Goal: Information Seeking & Learning: Check status

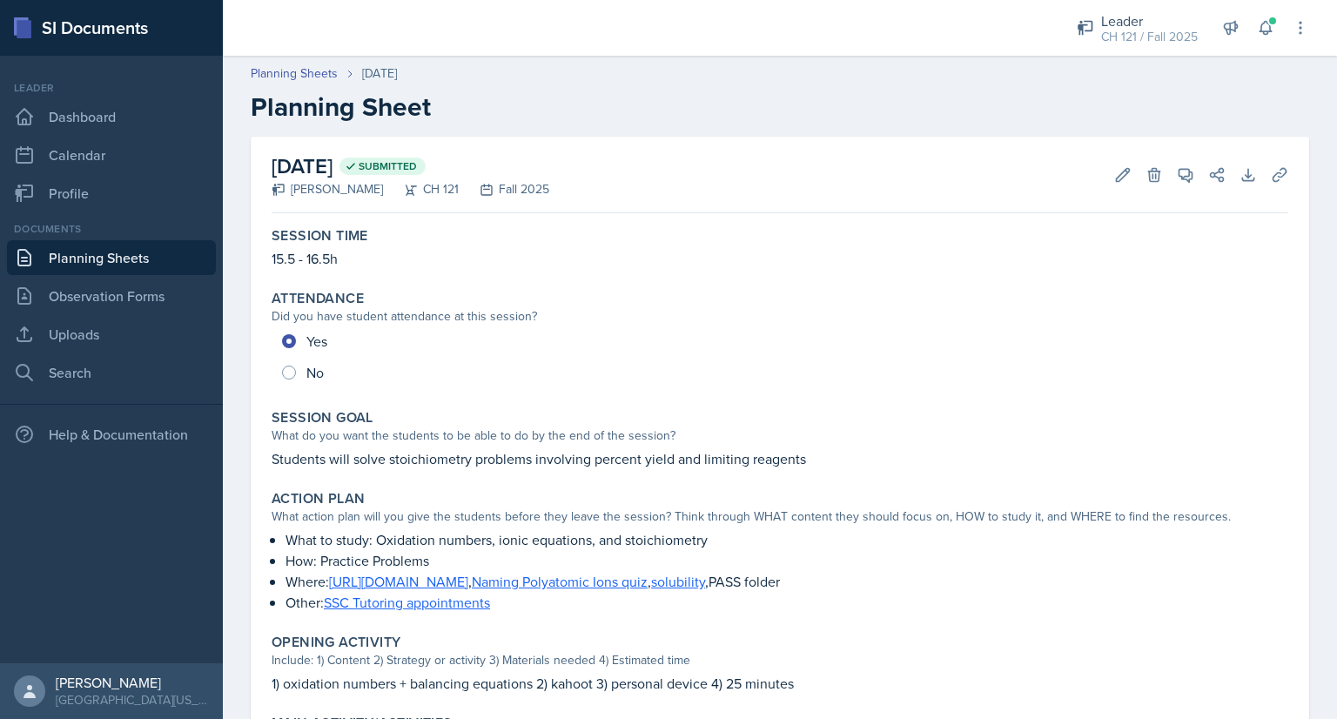
click at [167, 252] on link "Planning Sheets" at bounding box center [111, 257] width 209 height 35
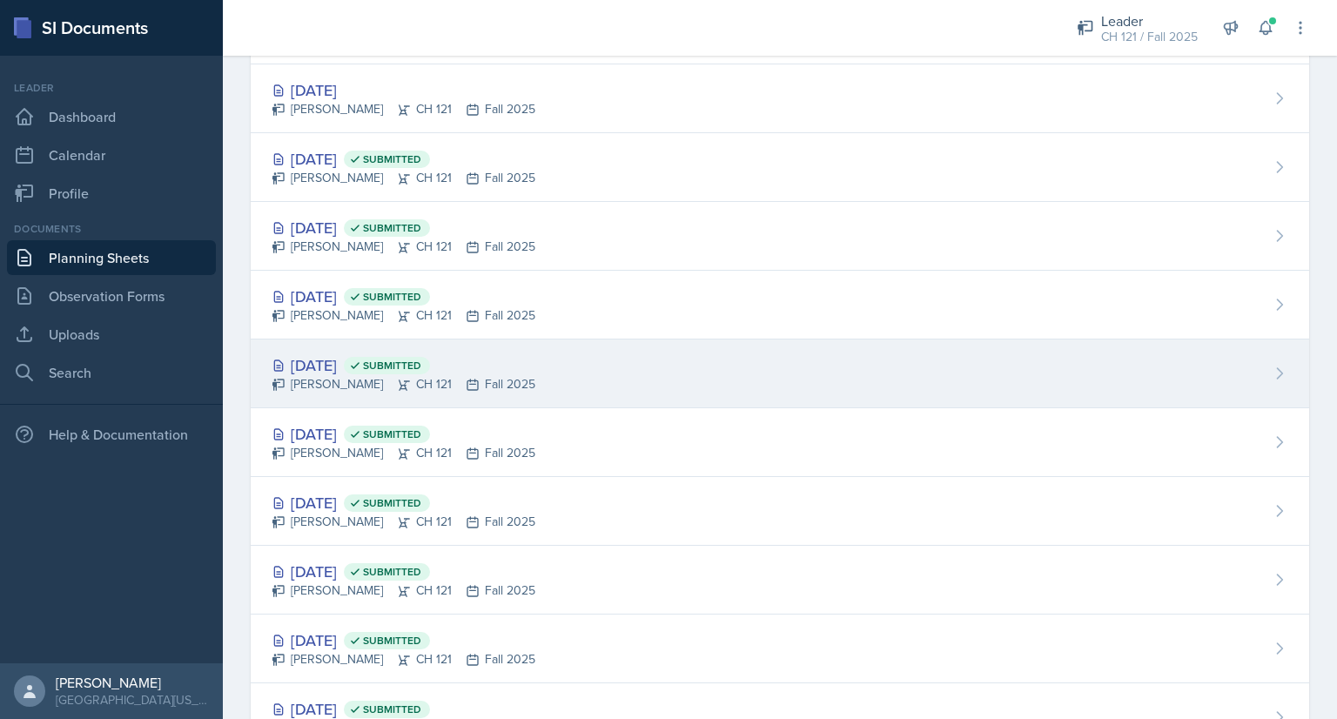
scroll to position [180, 0]
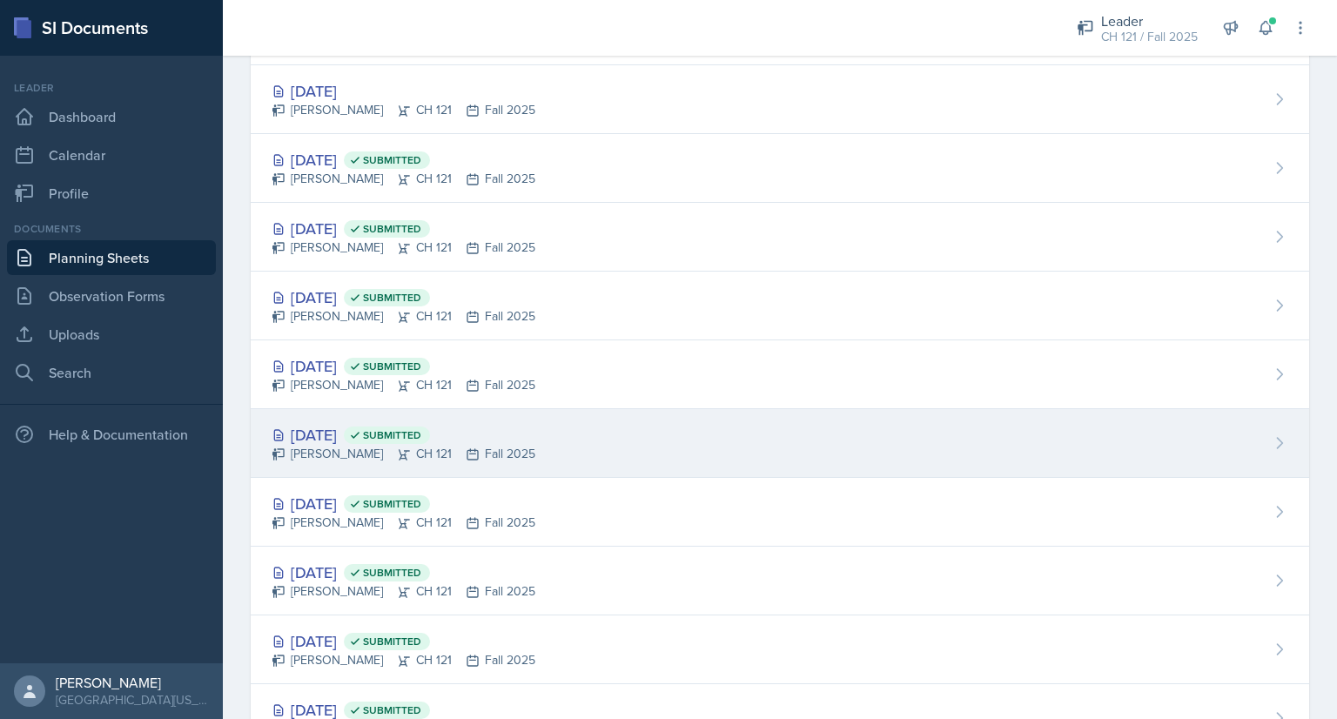
click at [341, 440] on div "[DATE] Submitted" at bounding box center [404, 434] width 264 height 23
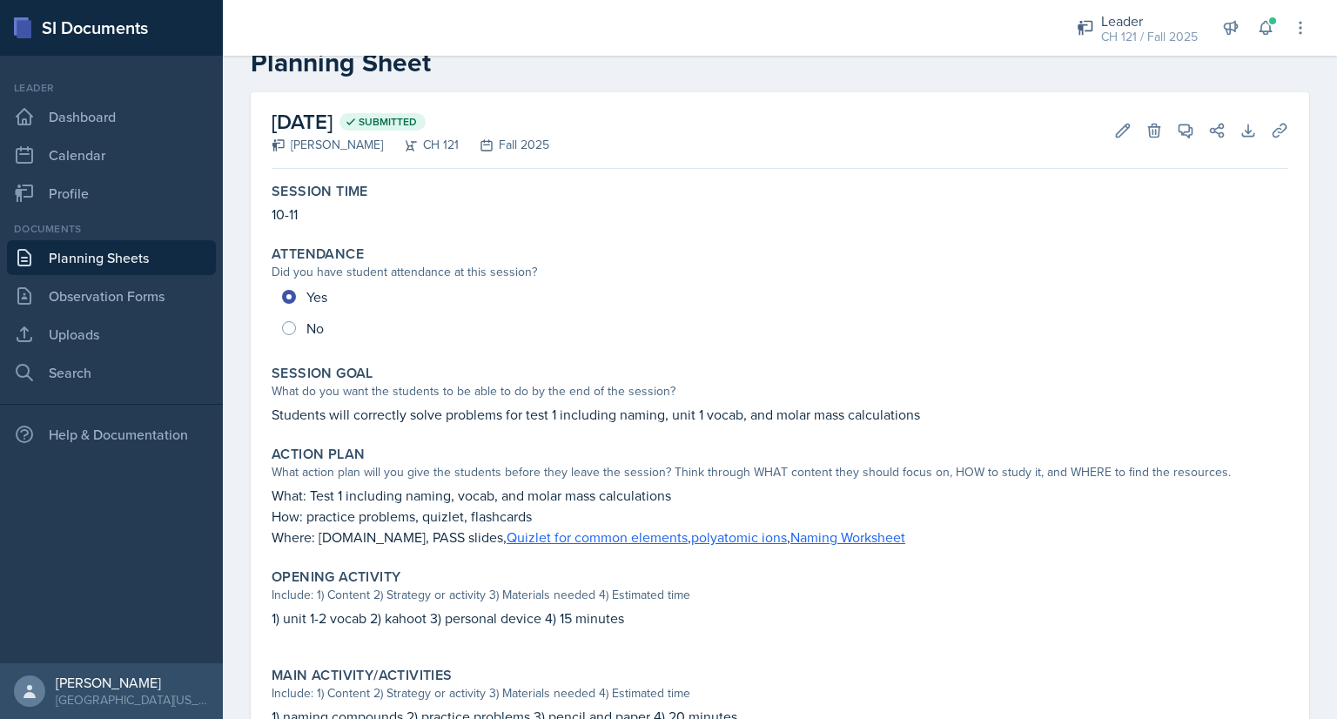
scroll to position [44, 0]
click at [112, 258] on link "Planning Sheets" at bounding box center [111, 257] width 209 height 35
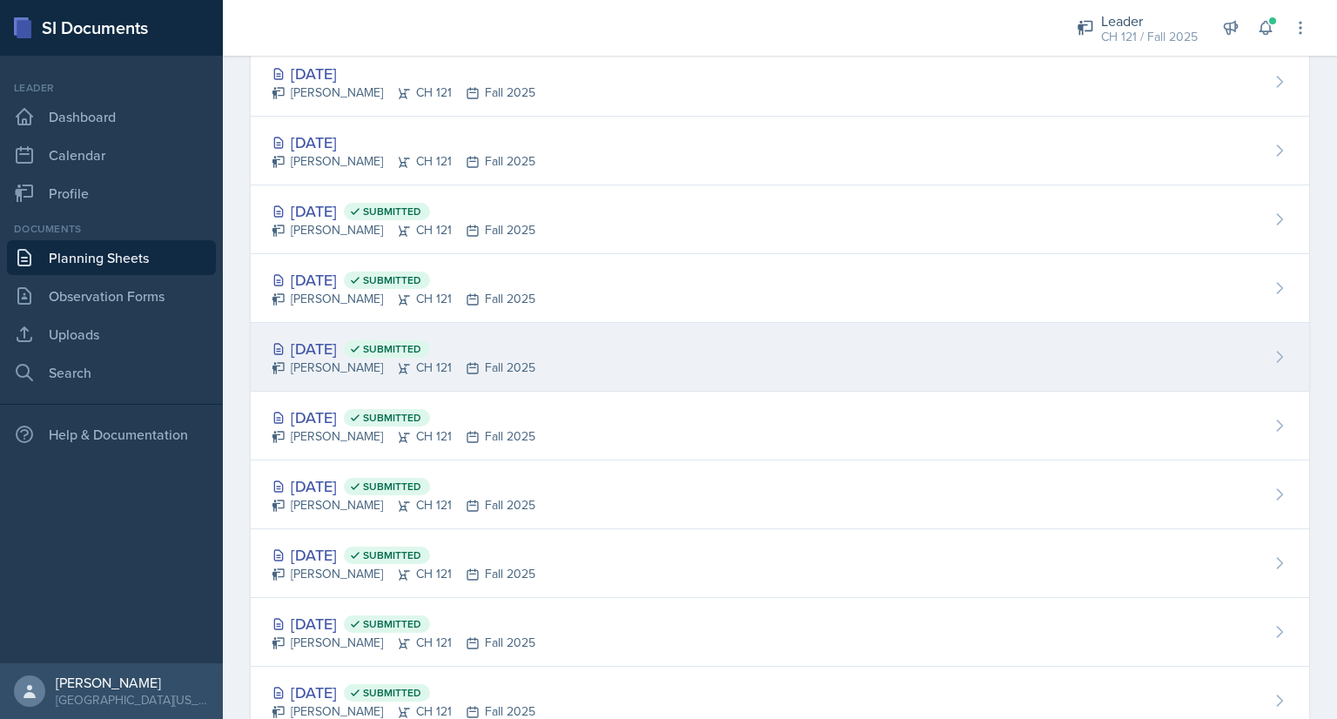
scroll to position [139, 0]
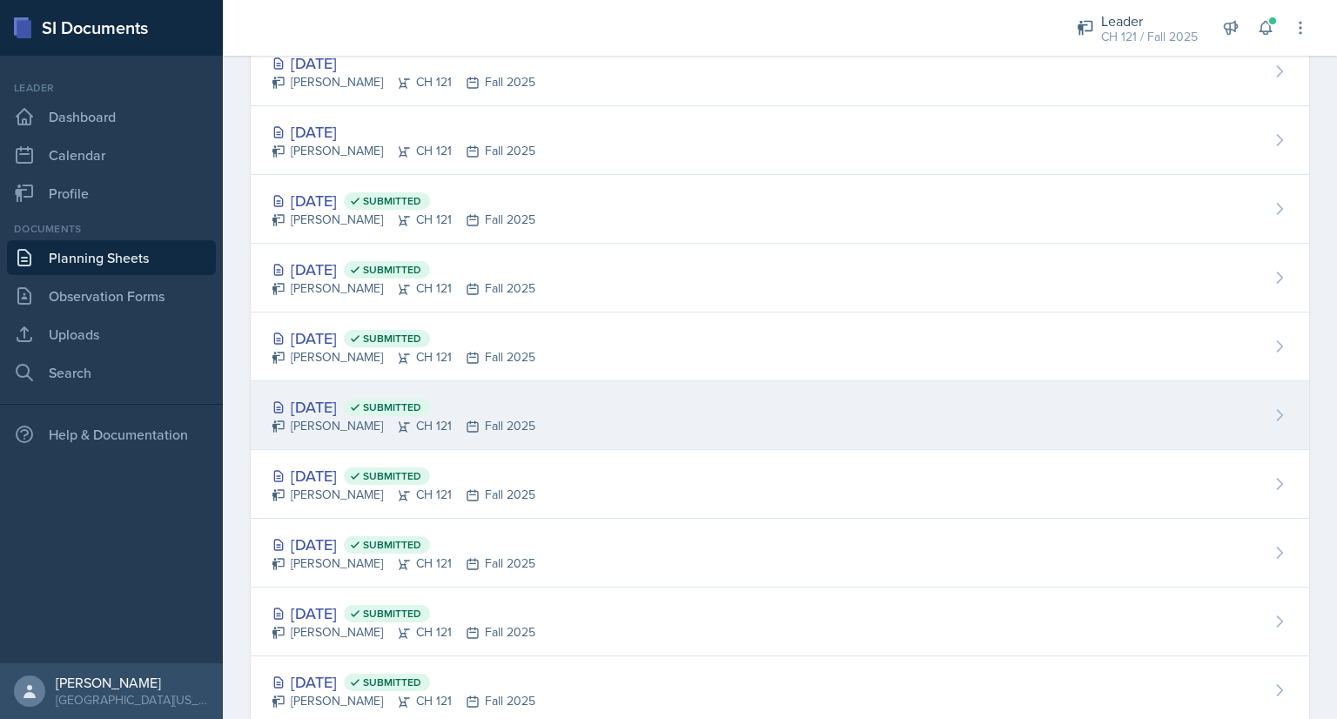
click at [341, 403] on div "[DATE] Submitted" at bounding box center [404, 406] width 264 height 23
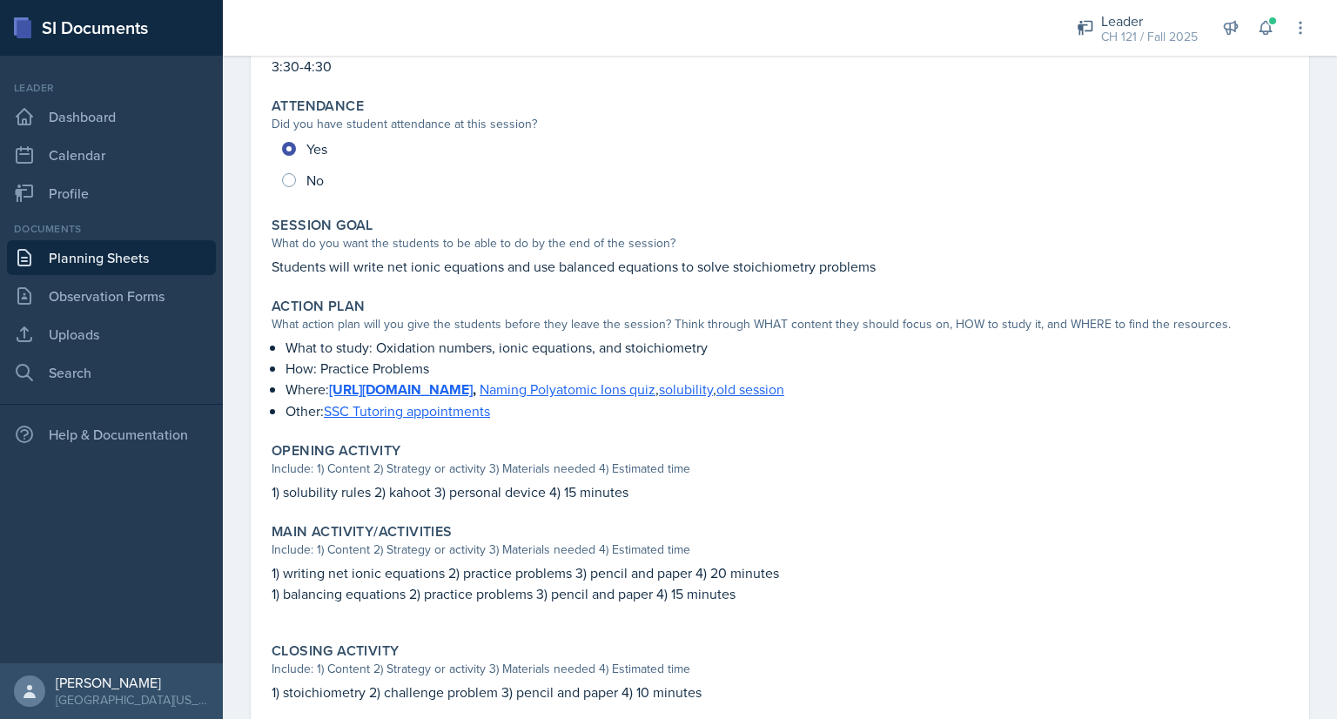
scroll to position [185, 0]
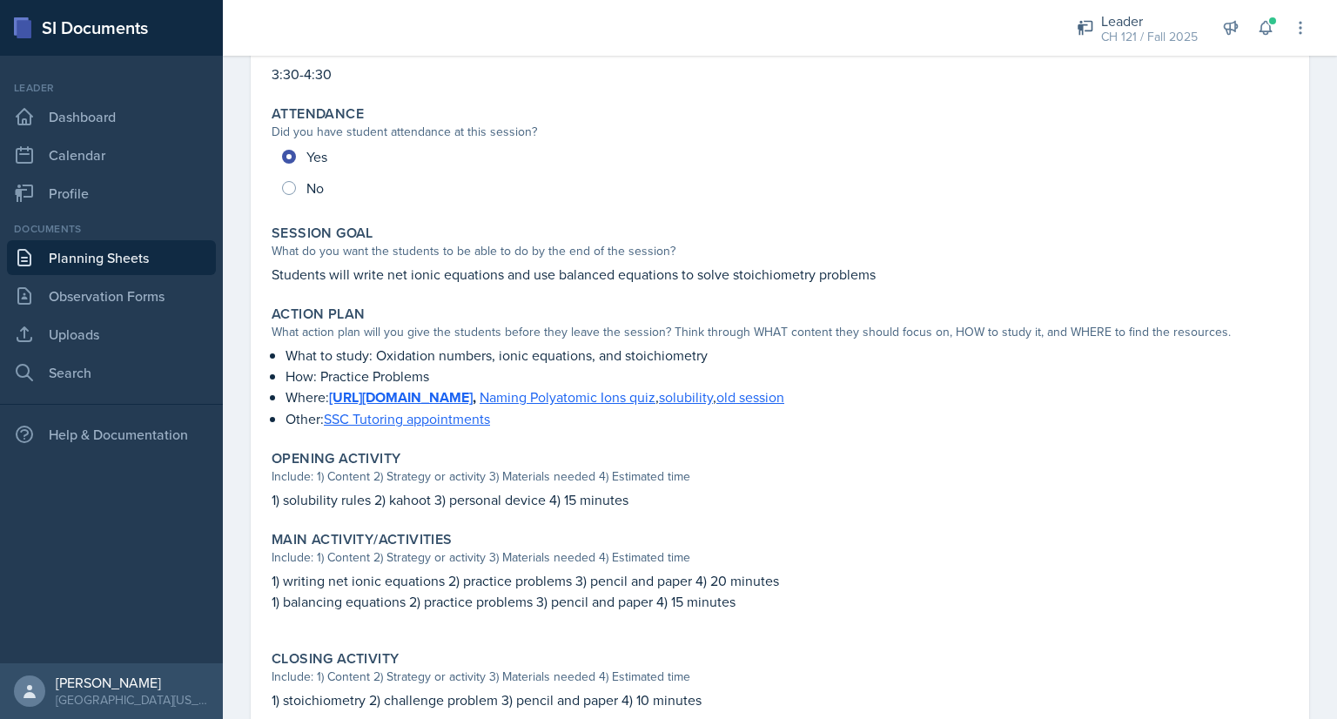
click at [152, 263] on link "Planning Sheets" at bounding box center [111, 257] width 209 height 35
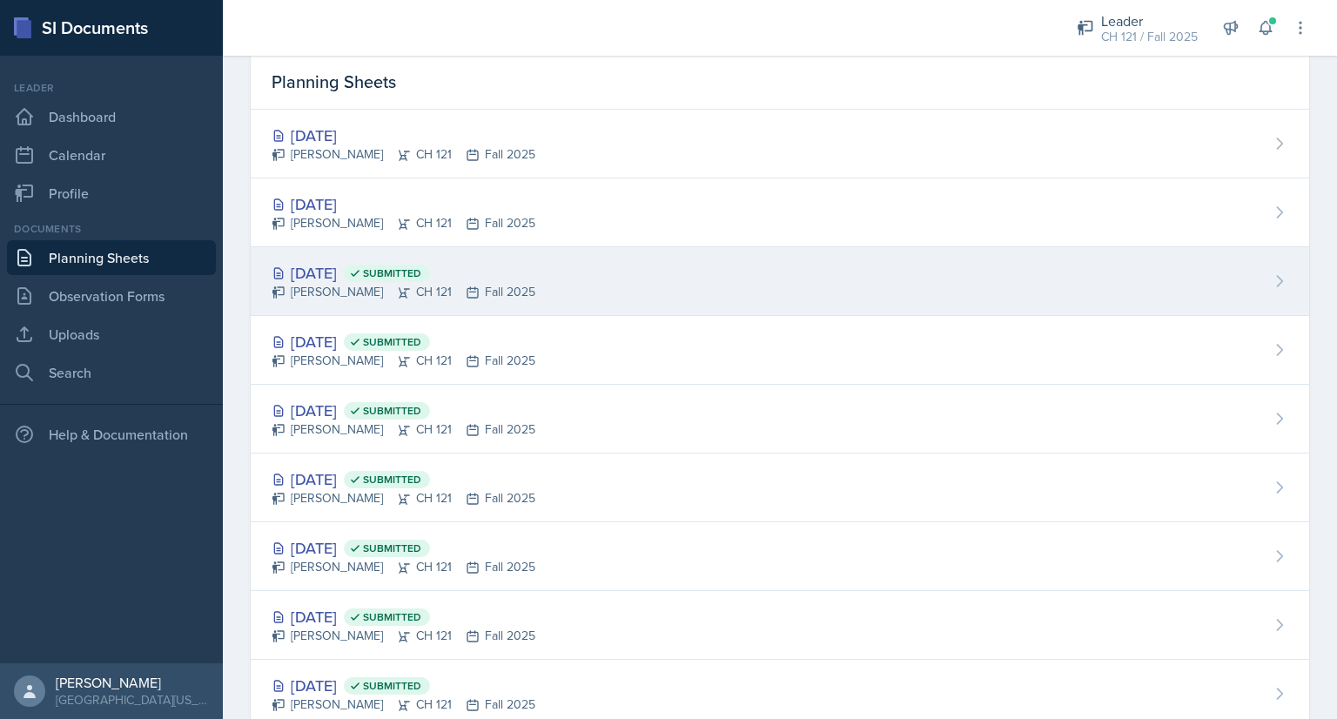
scroll to position [66, 0]
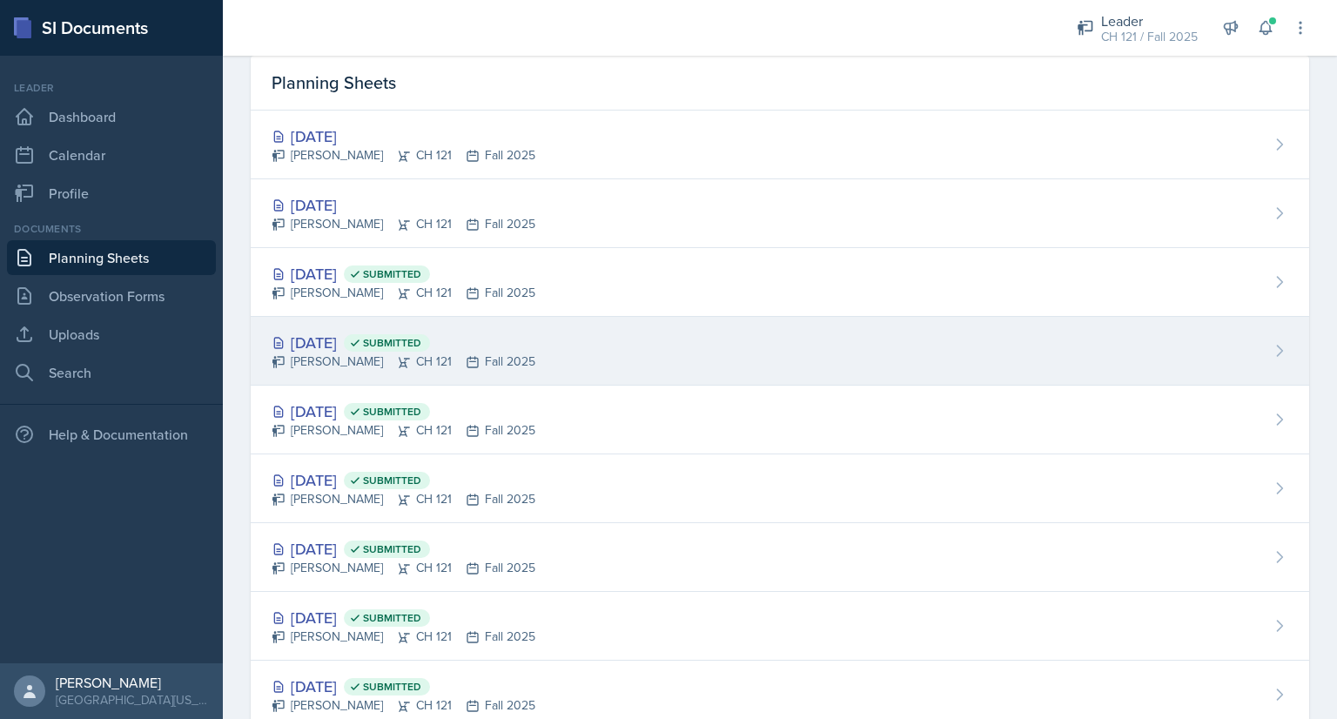
click at [343, 343] on div "[DATE] Submitted" at bounding box center [404, 342] width 264 height 23
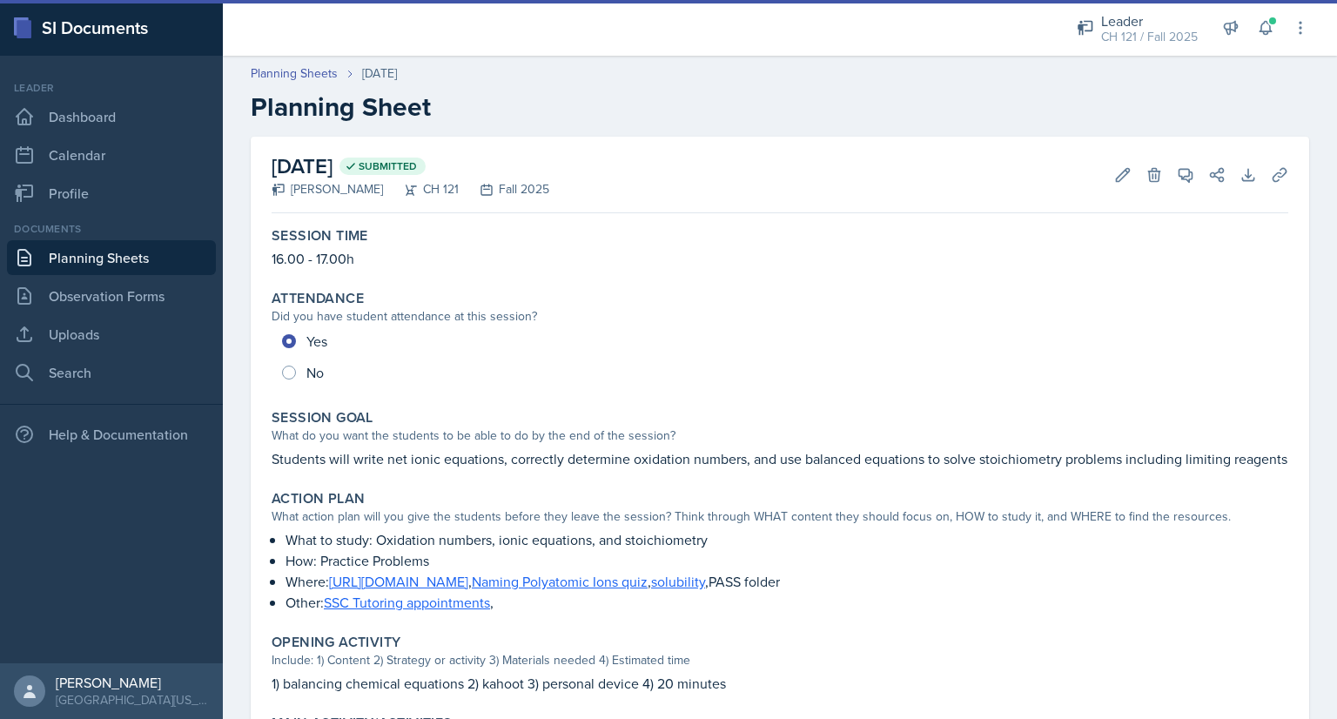
scroll to position [368, 0]
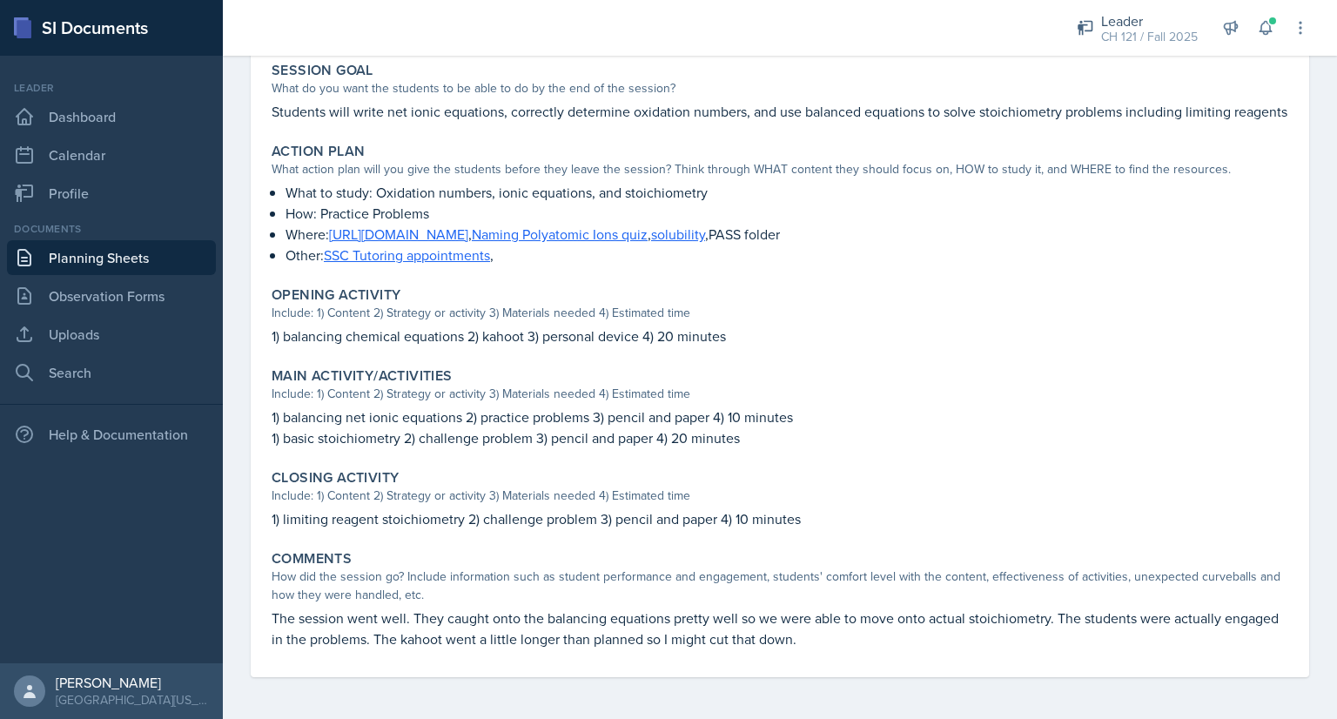
click at [146, 252] on link "Planning Sheets" at bounding box center [111, 257] width 209 height 35
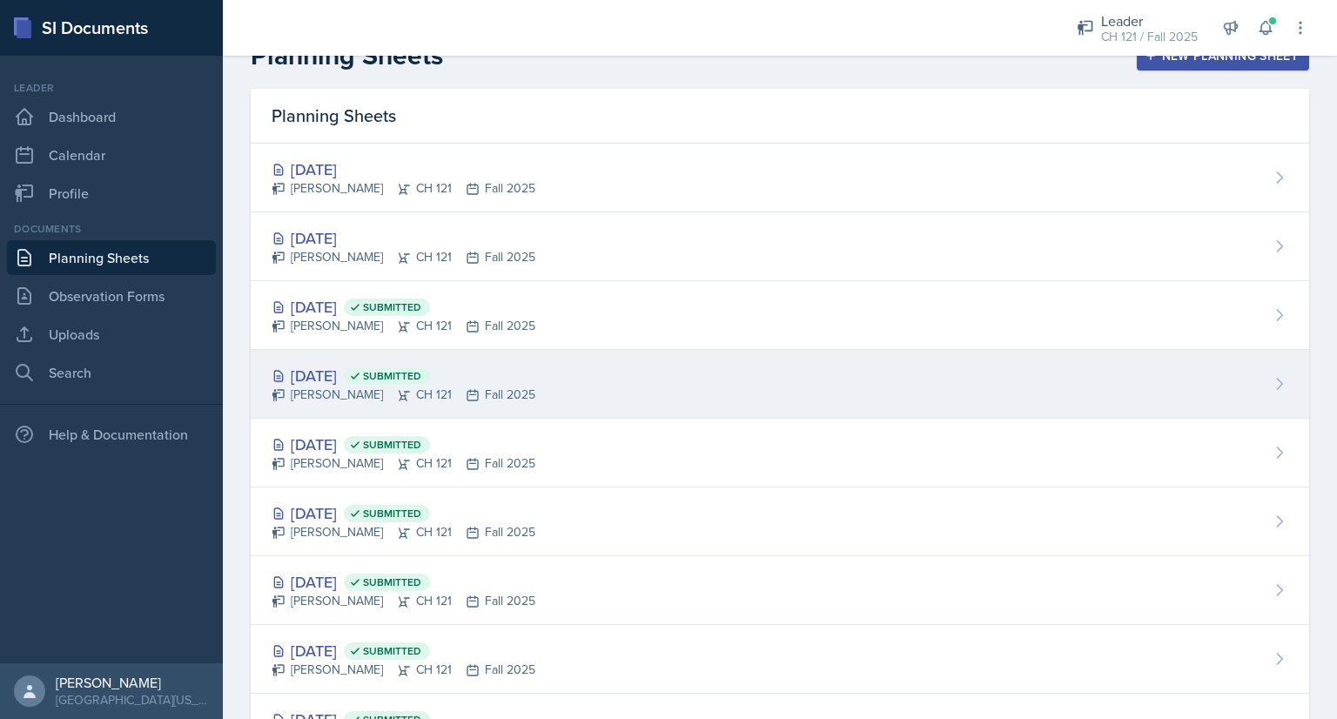
scroll to position [32, 0]
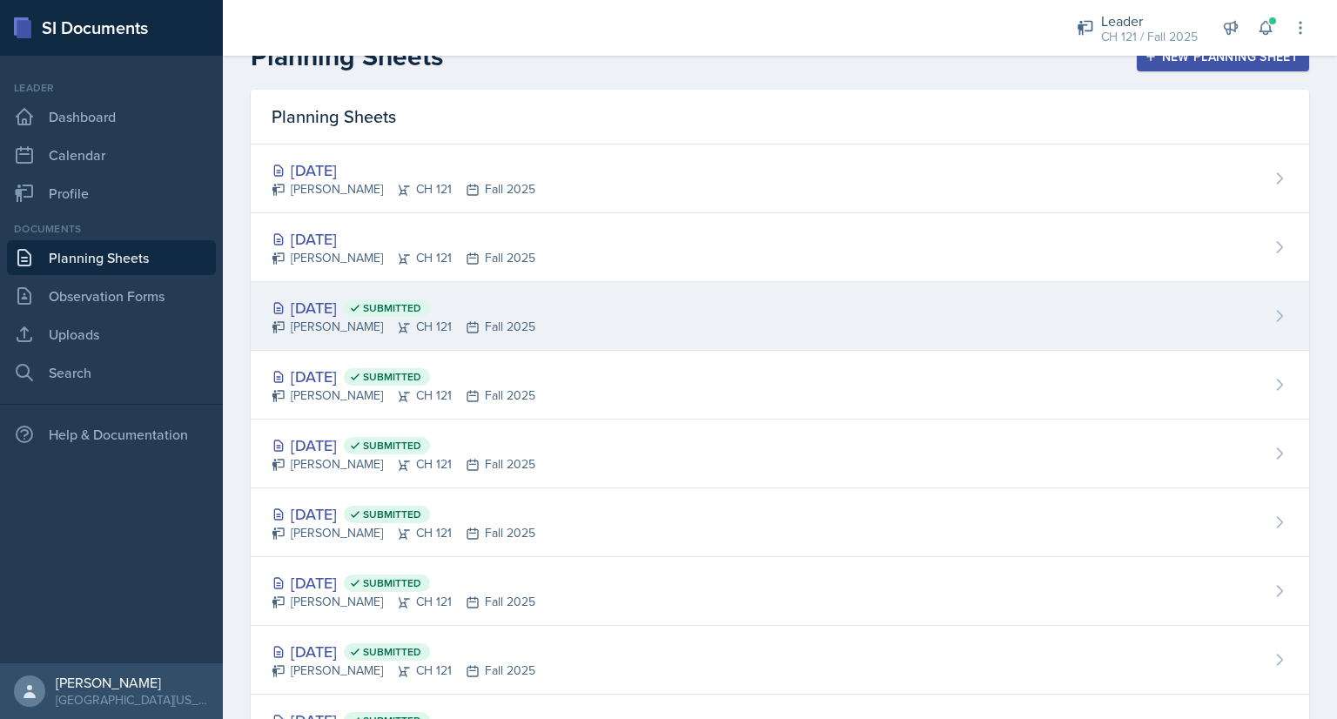
click at [327, 301] on div "[DATE] Submitted" at bounding box center [404, 307] width 264 height 23
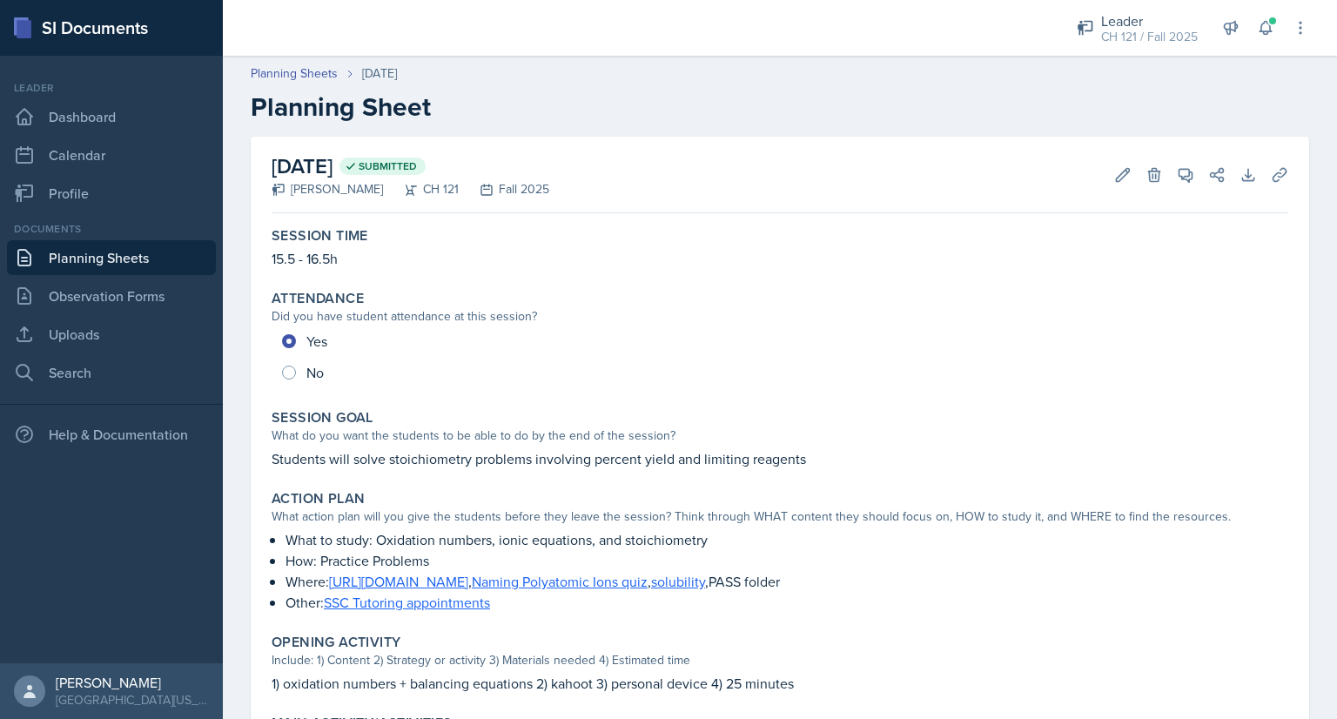
click at [163, 254] on link "Planning Sheets" at bounding box center [111, 257] width 209 height 35
